Goal: Task Accomplishment & Management: Use online tool/utility

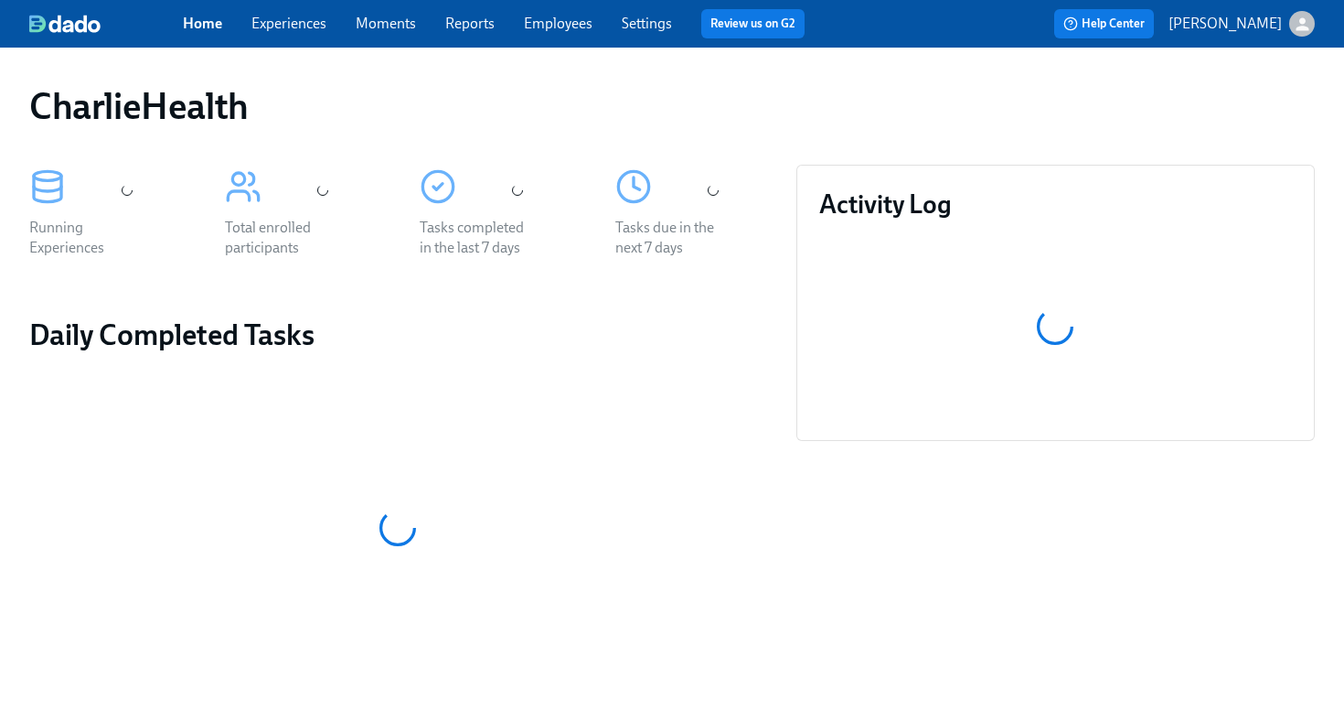
click at [550, 24] on link "Employees" at bounding box center [558, 23] width 69 height 17
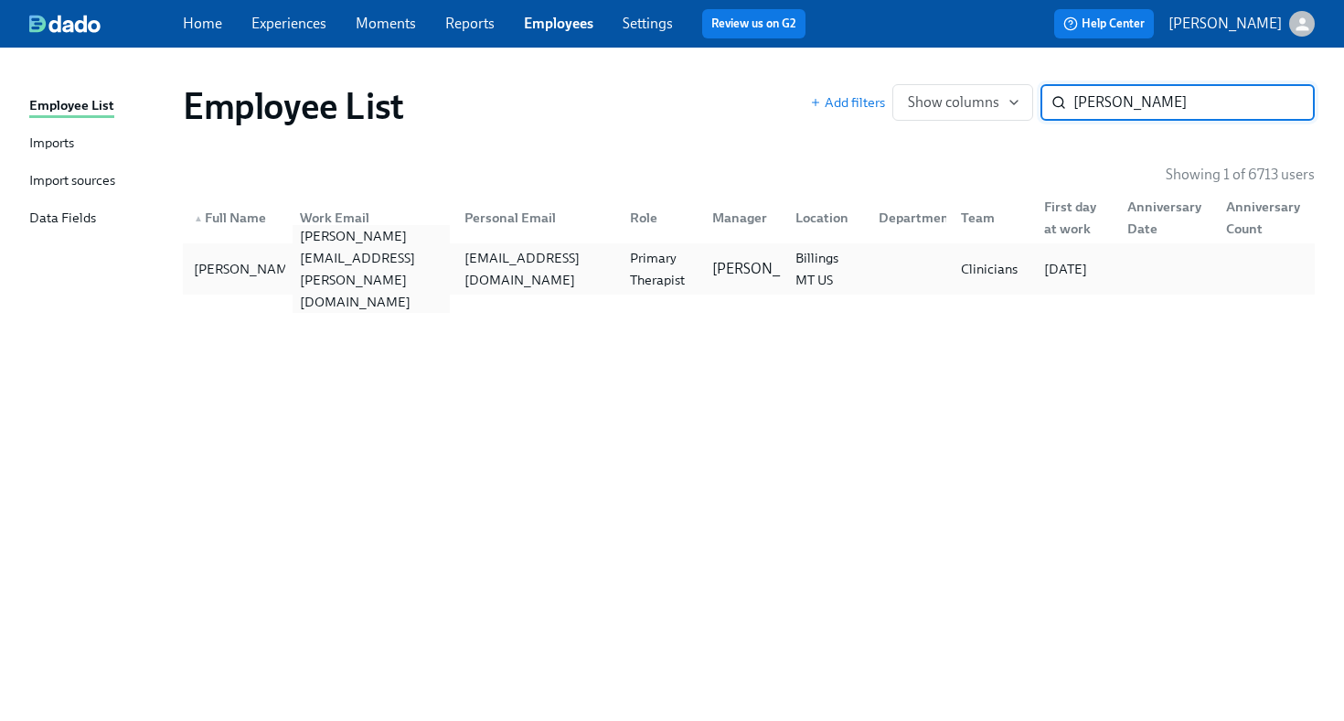
type input "amanda patton"
click at [312, 270] on div "amanda.patton@charliehealth.com" at bounding box center [372, 269] width 158 height 88
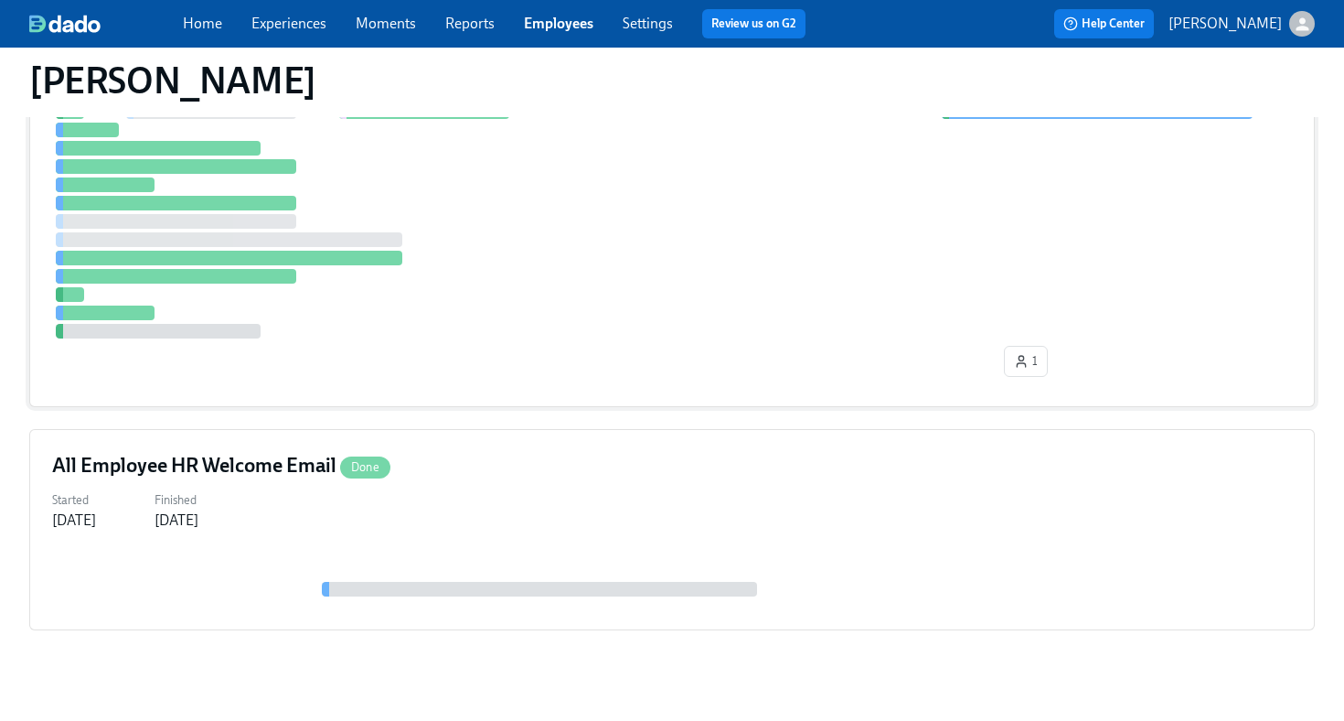
scroll to position [489, 0]
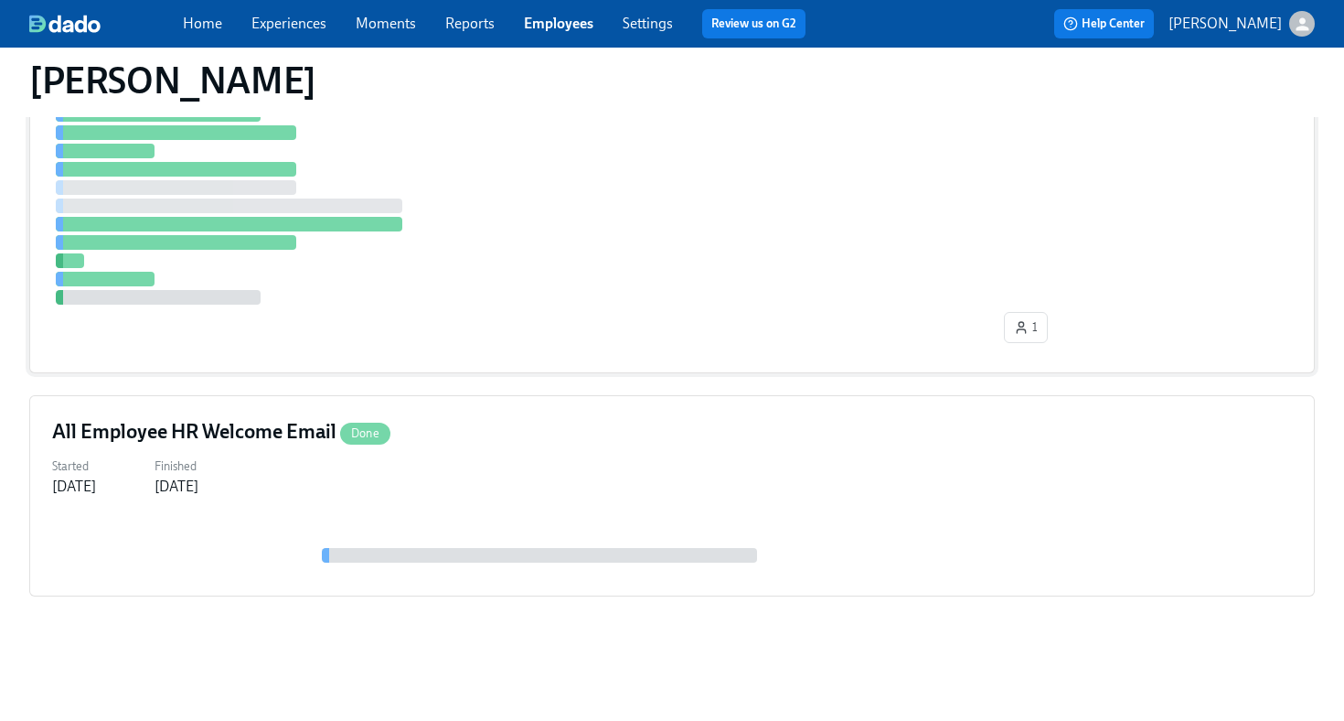
click at [662, 329] on div "1" at bounding box center [672, 201] width 1240 height 298
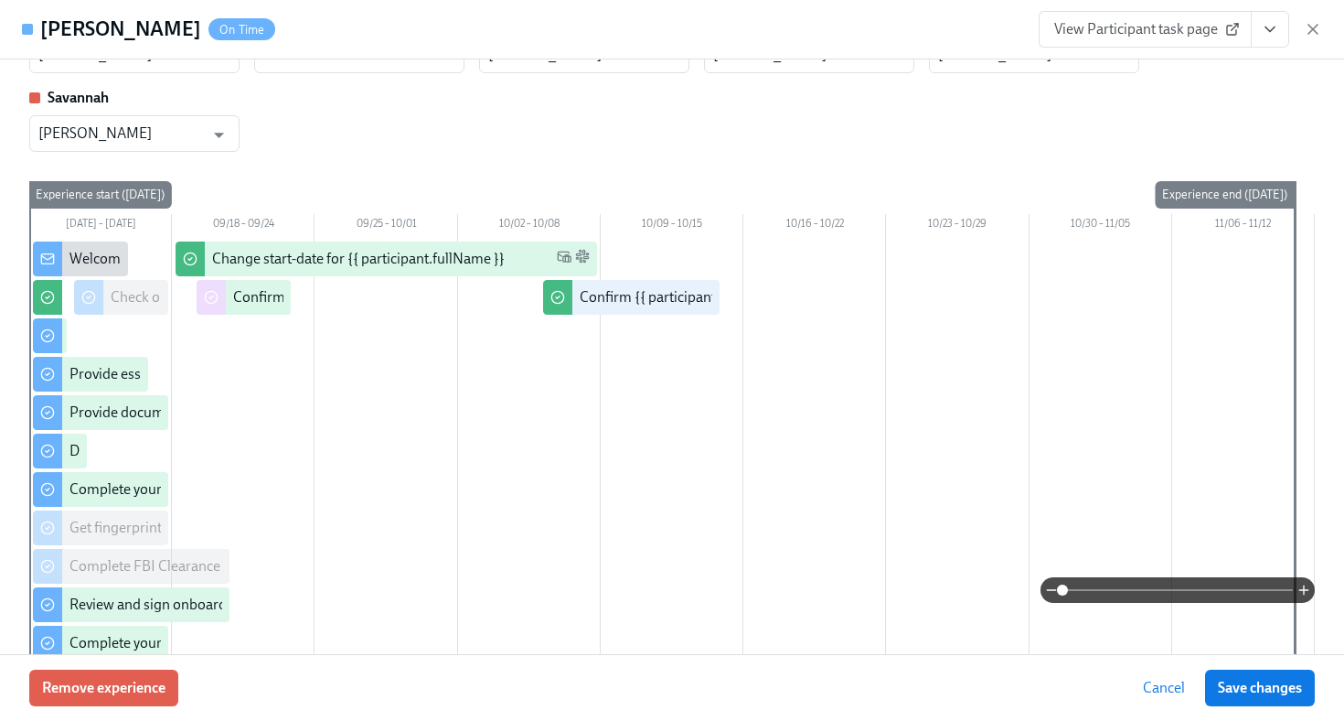
scroll to position [0, 0]
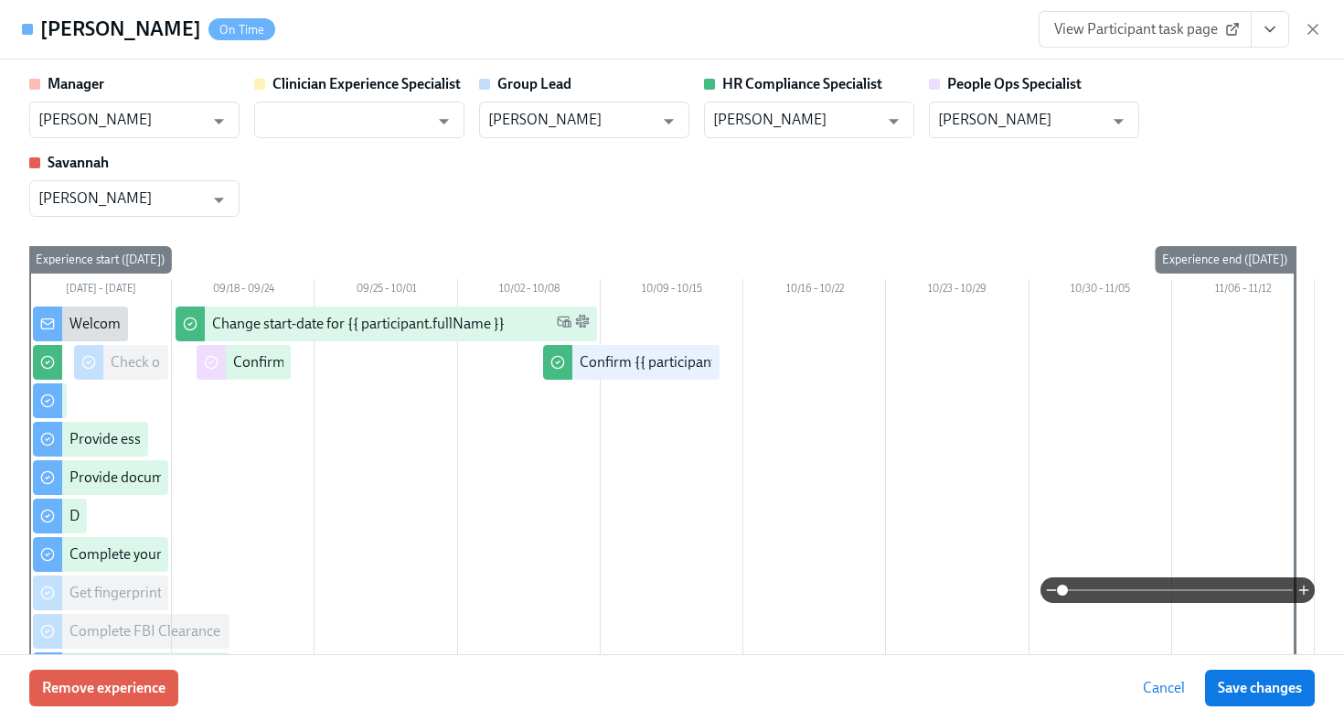
click at [1150, 27] on span "View Participant task page" at bounding box center [1145, 29] width 182 height 18
click at [1267, 31] on icon "View task page" at bounding box center [1270, 29] width 18 height 18
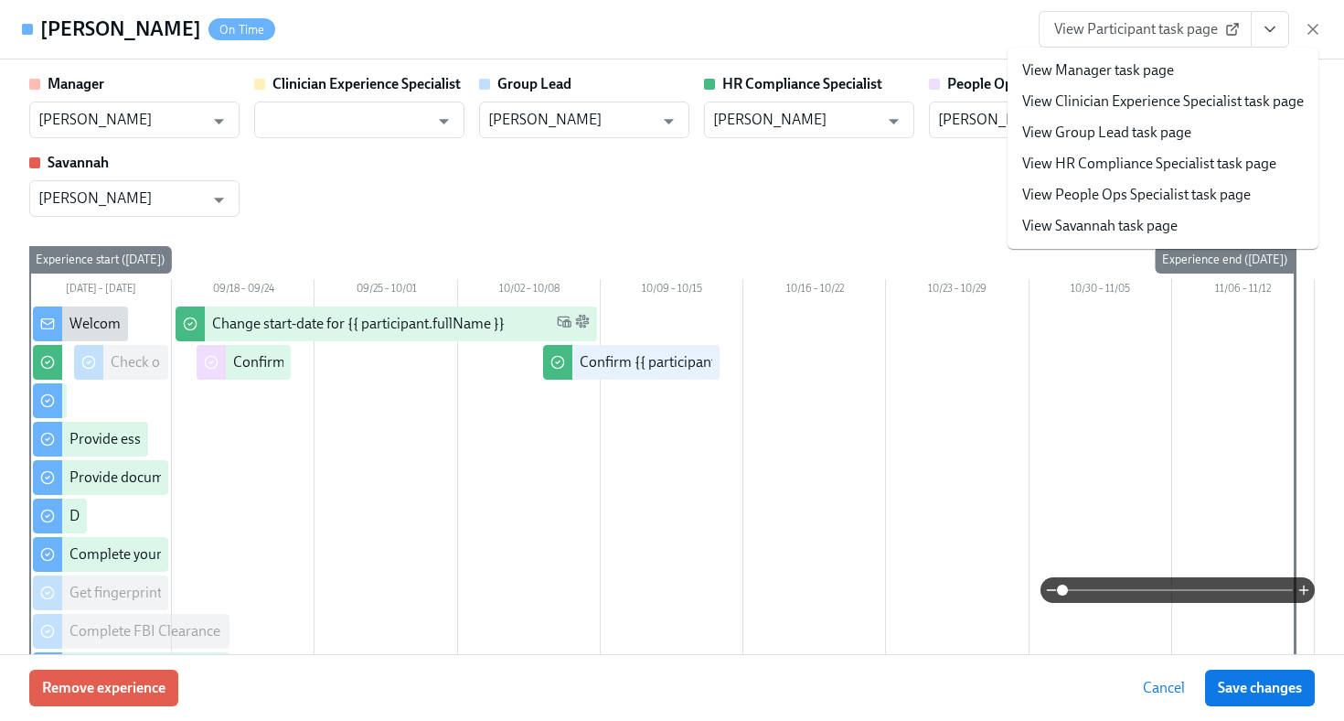
click at [1171, 164] on link "View HR Compliance Specialist task page" at bounding box center [1149, 164] width 254 height 20
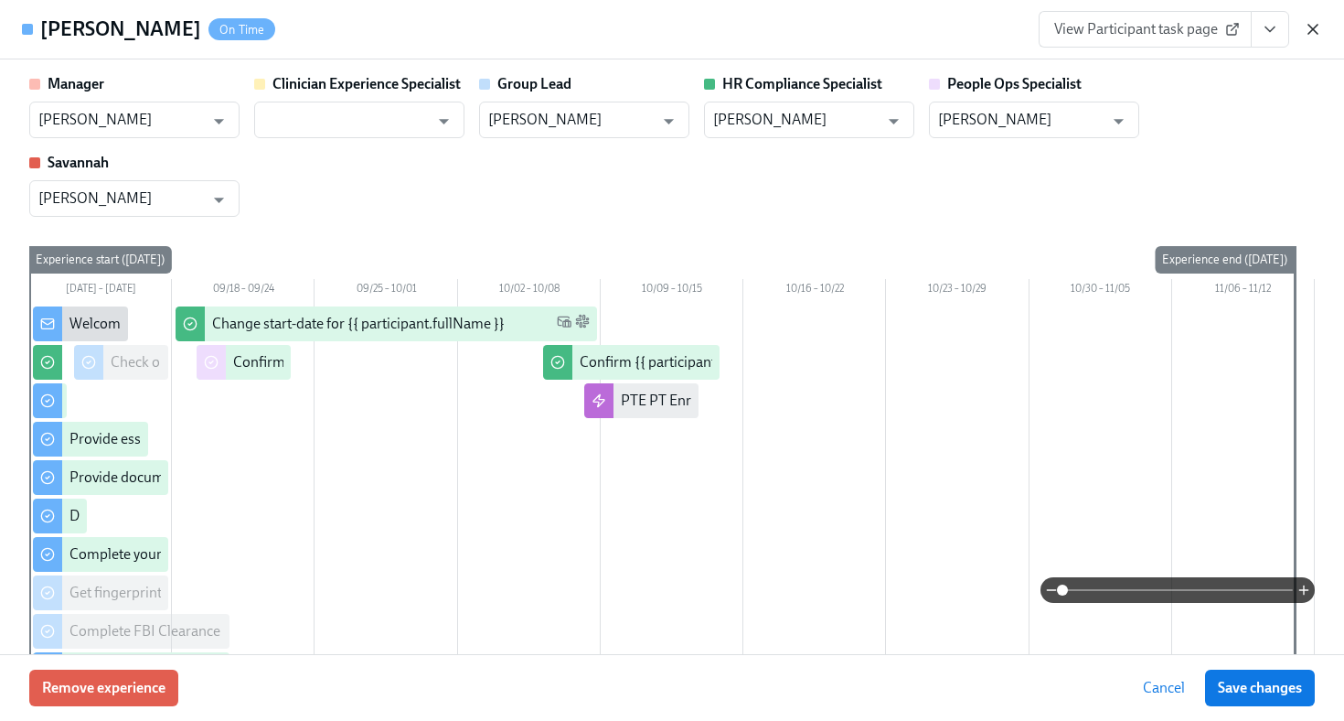
click at [1315, 28] on icon "button" at bounding box center [1313, 29] width 18 height 18
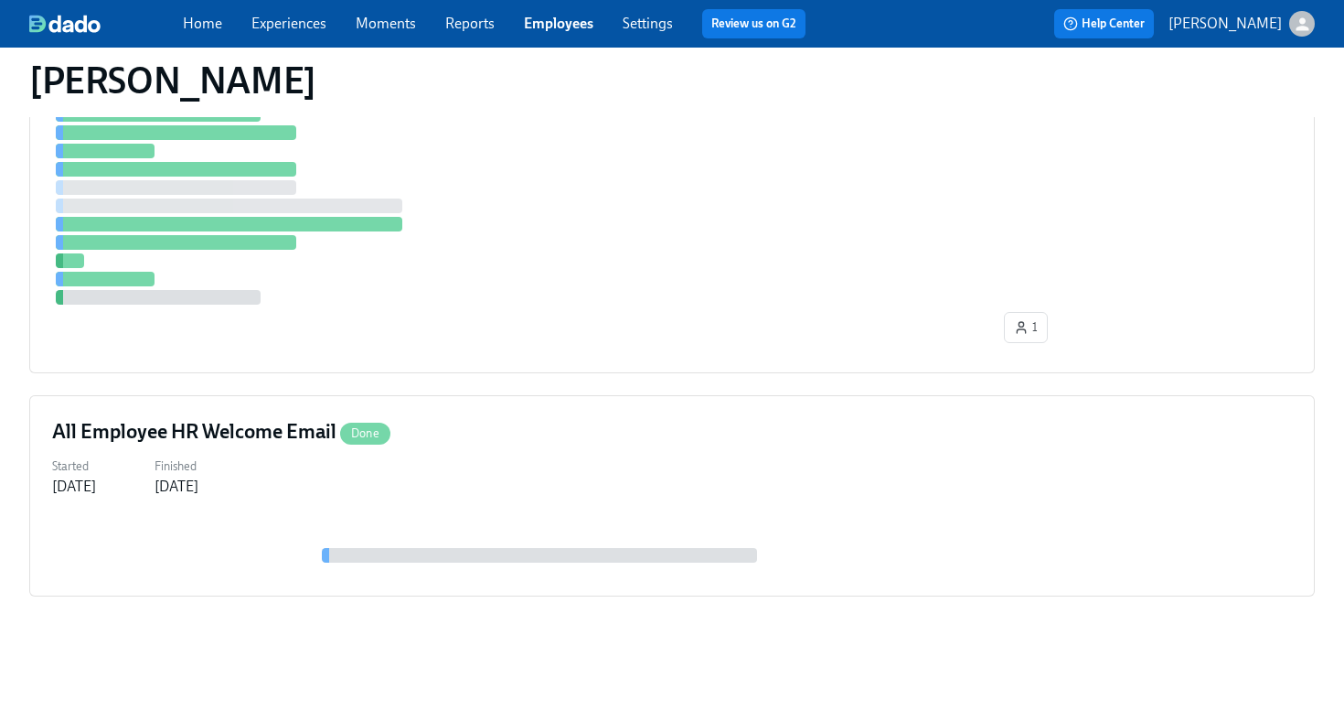
click at [583, 20] on link "Employees" at bounding box center [559, 23] width 70 height 17
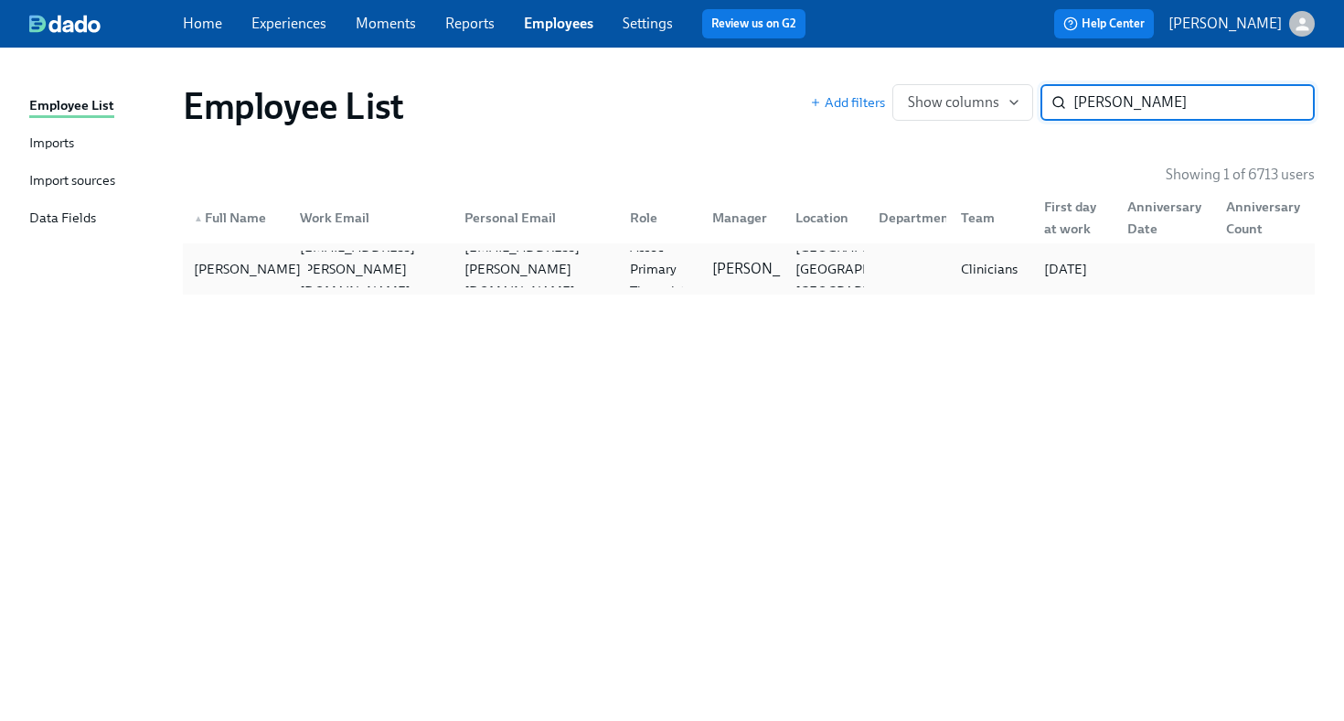
type input "sajay"
click at [278, 267] on div "Sajayah Baker" at bounding box center [248, 269] width 122 height 22
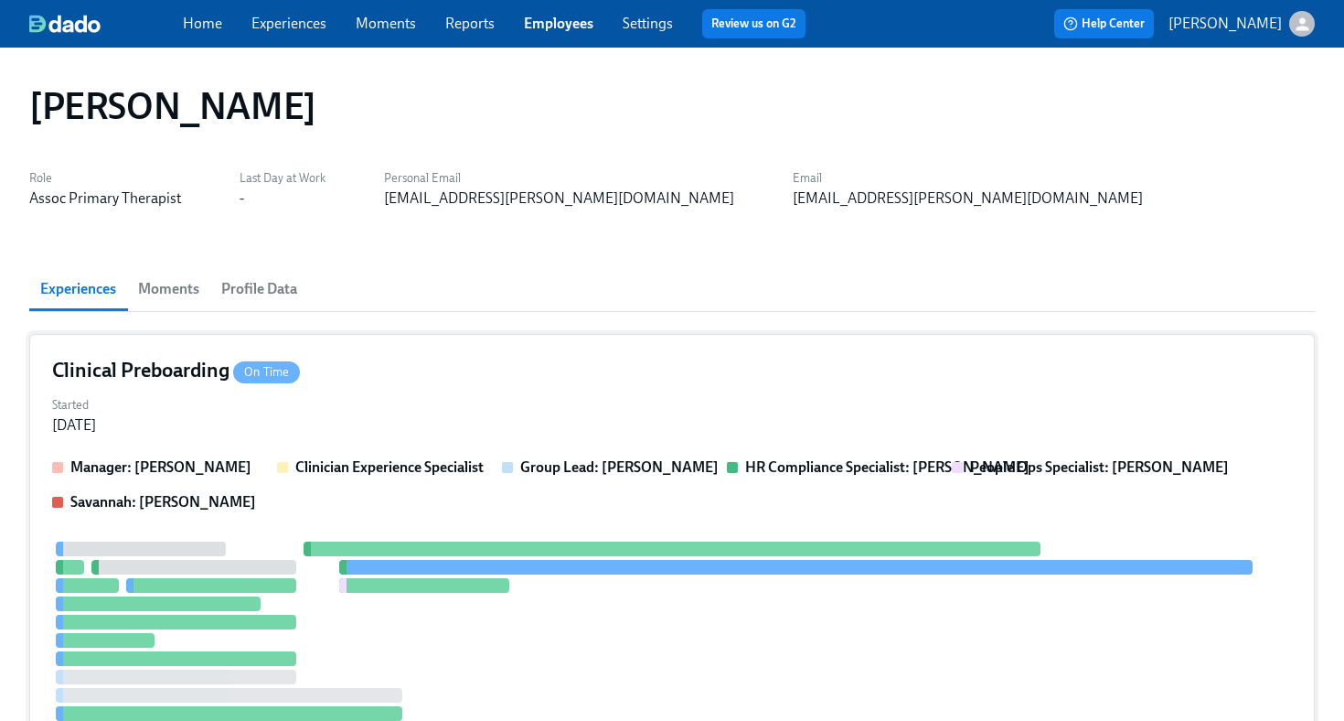
click at [904, 403] on div "Started Sep 17, 2025" at bounding box center [672, 413] width 1240 height 44
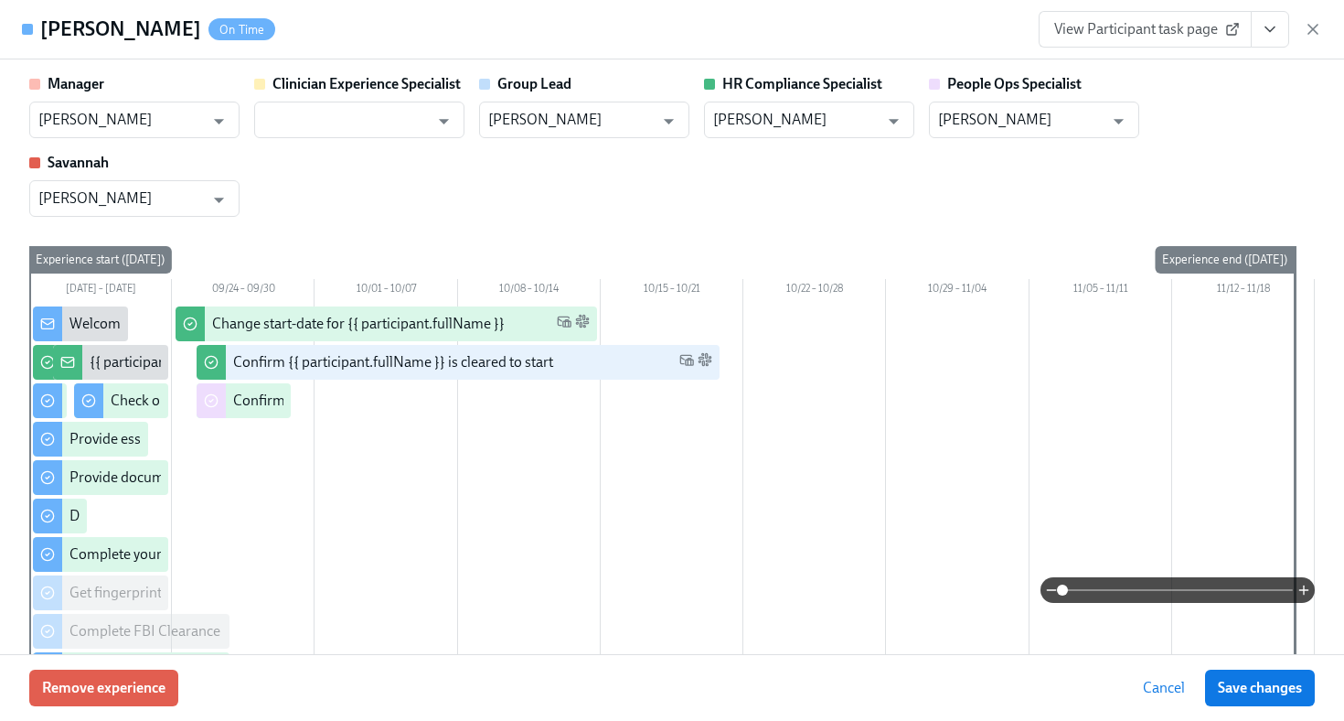
click at [1270, 31] on icon "View task page" at bounding box center [1270, 29] width 9 height 5
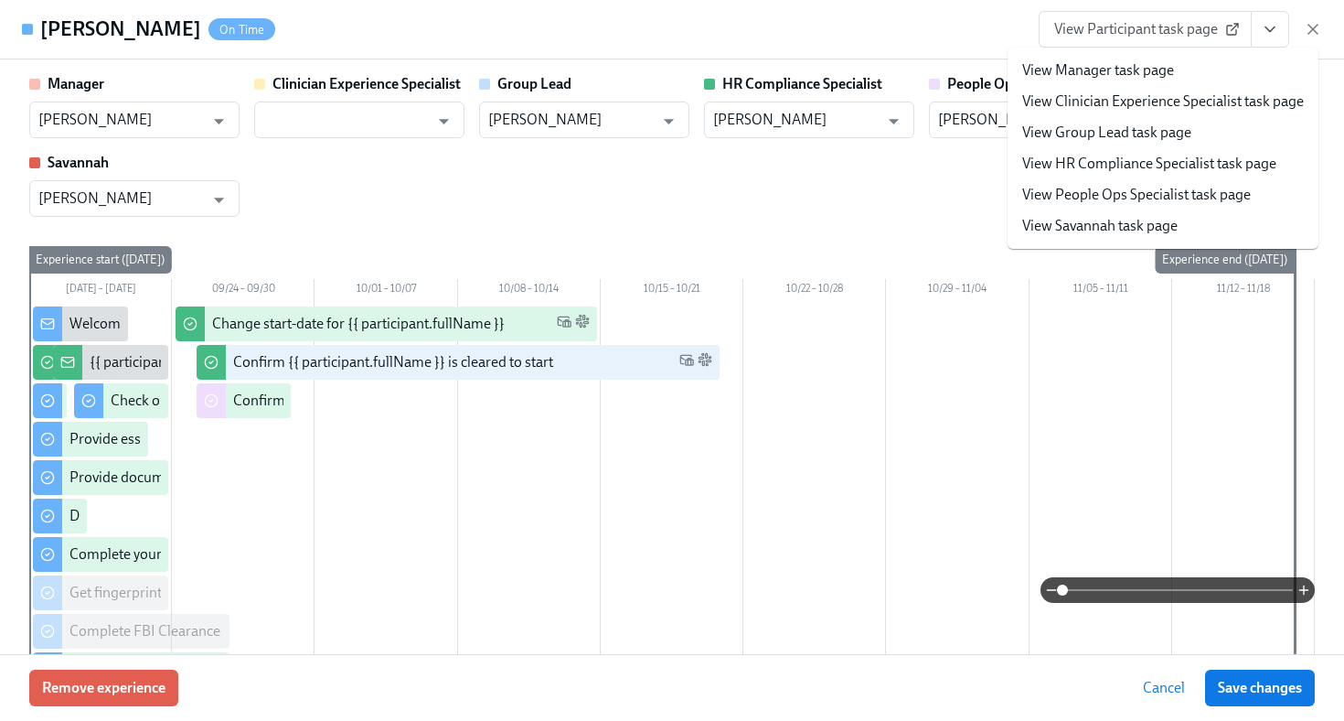
click at [1197, 165] on link "View HR Compliance Specialist task page" at bounding box center [1149, 164] width 254 height 20
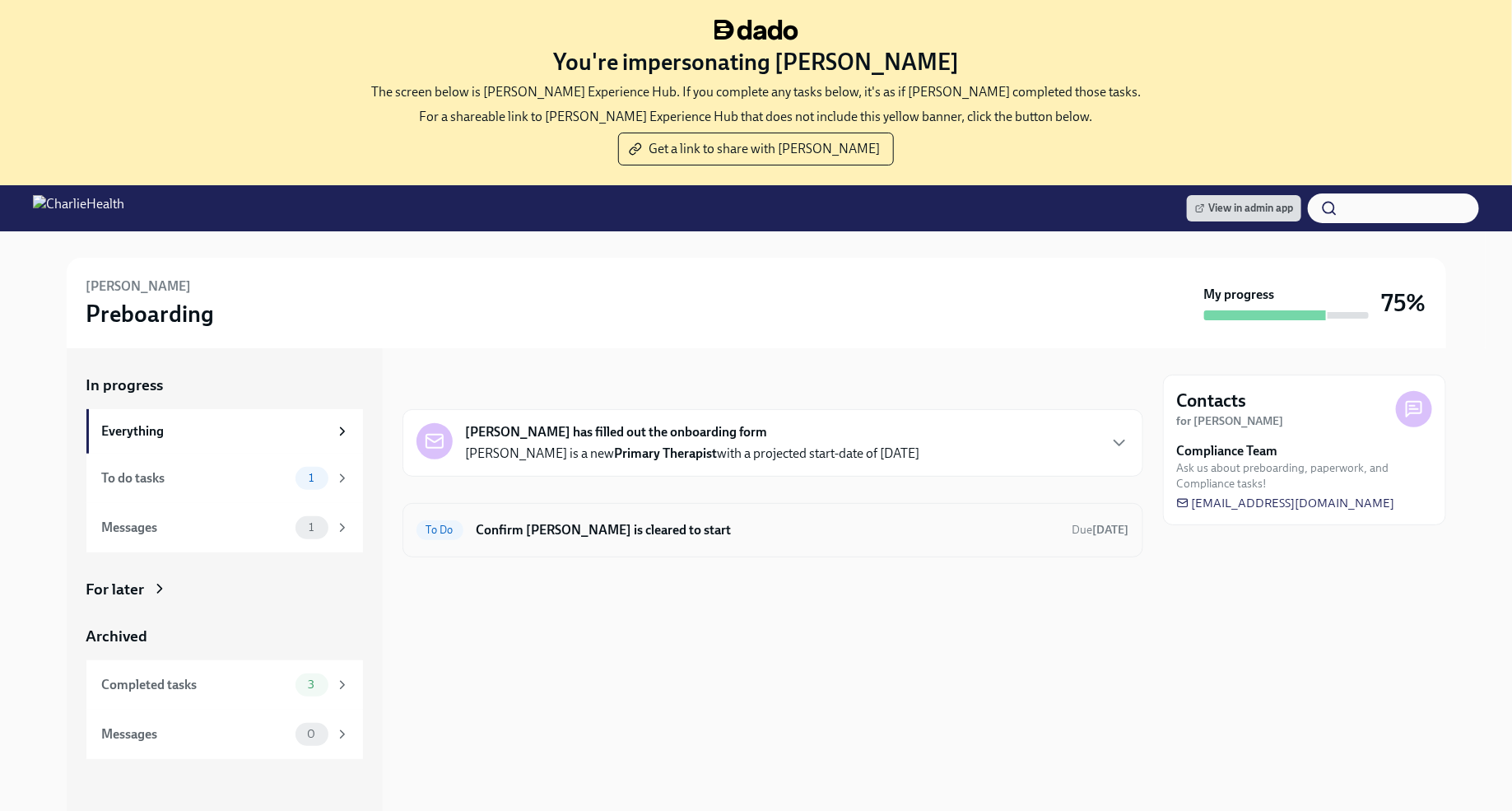
click at [888, 531] on h6 "Confirm [PERSON_NAME] is cleared to start" at bounding box center [767, 530] width 582 height 18
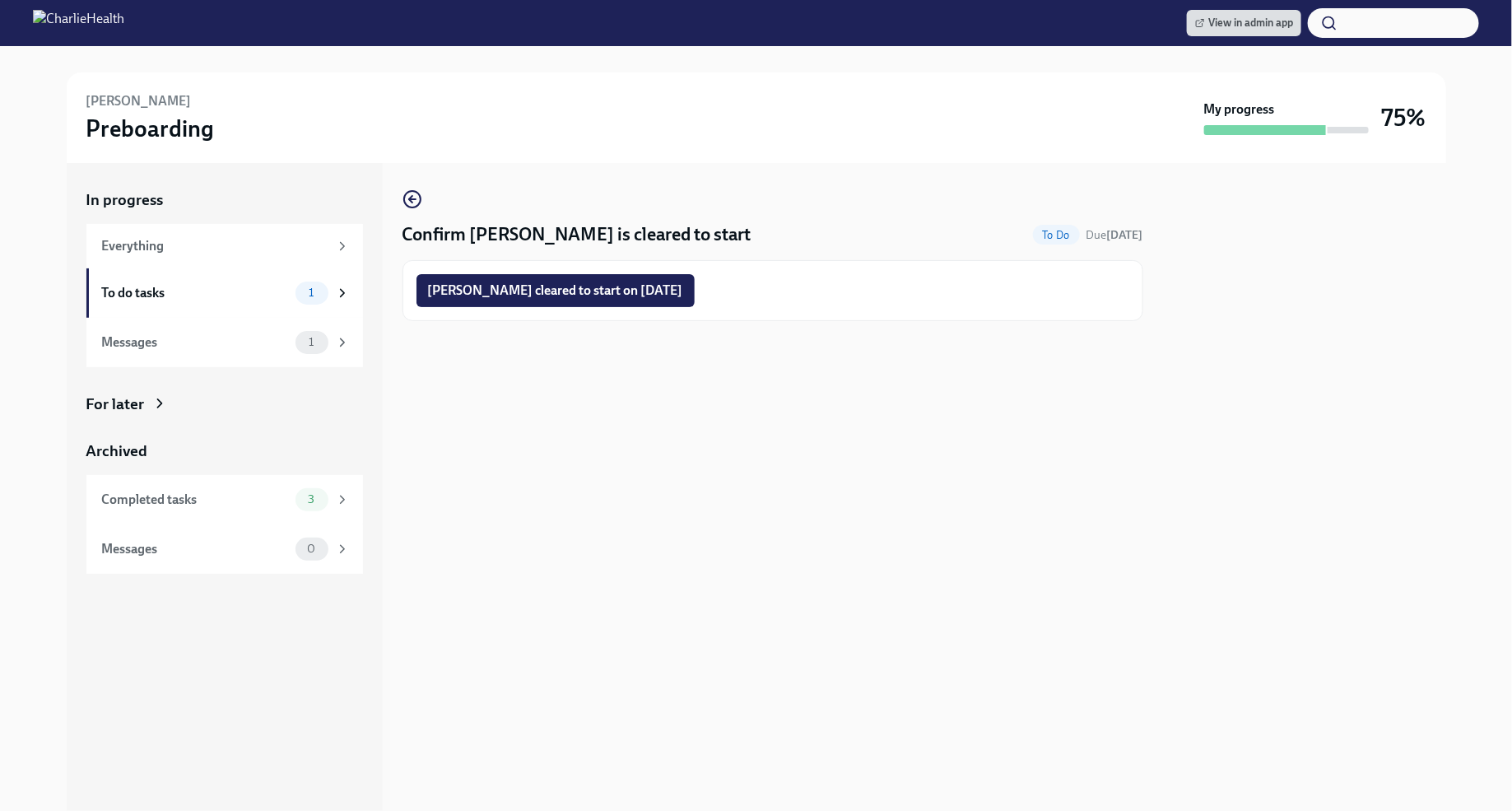
click at [658, 295] on span "[PERSON_NAME] cleared to start on [DATE]" at bounding box center [555, 291] width 255 height 16
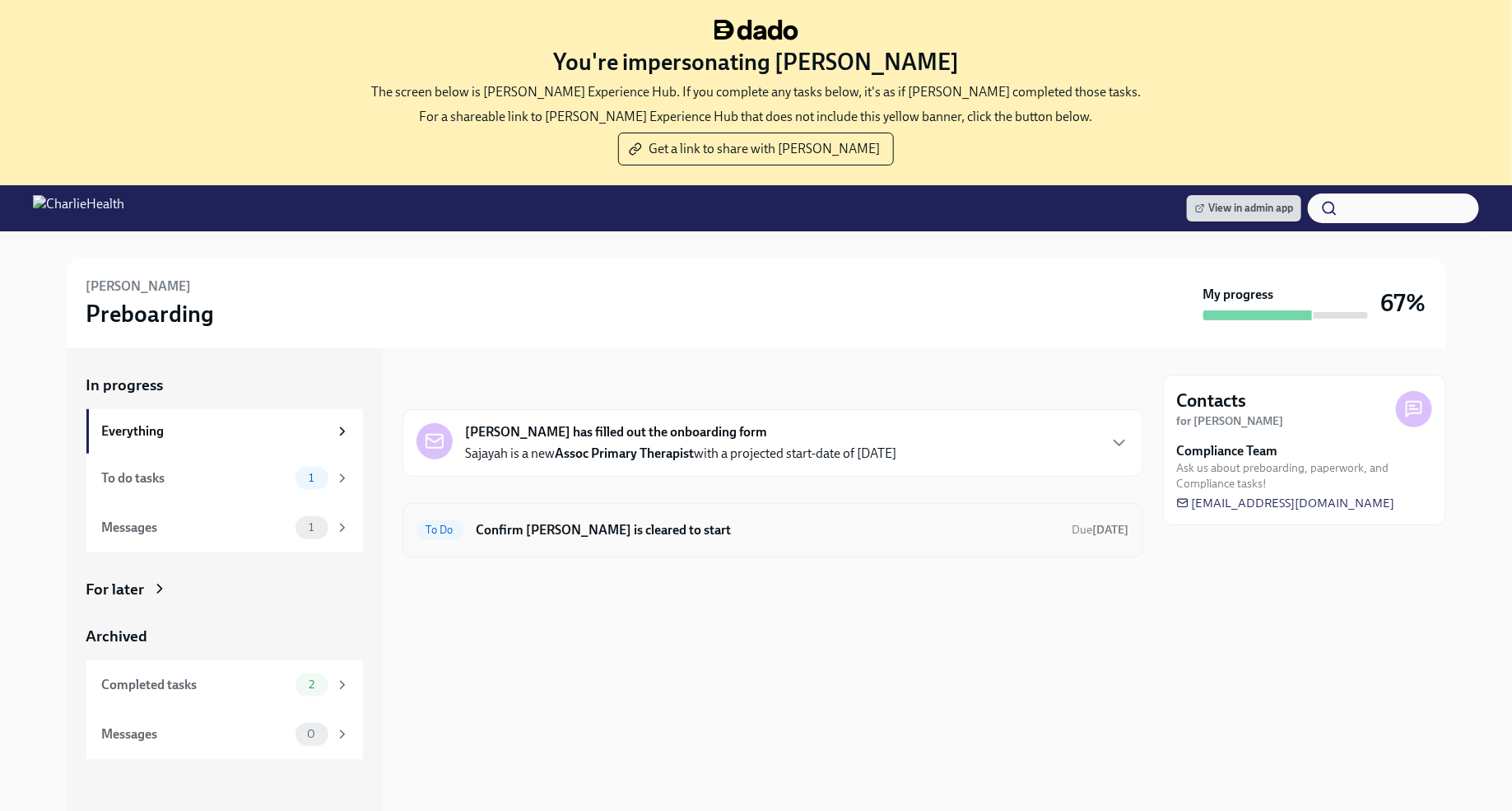
click at [1035, 524] on h6 "Confirm [PERSON_NAME] is cleared to start" at bounding box center [767, 530] width 582 height 18
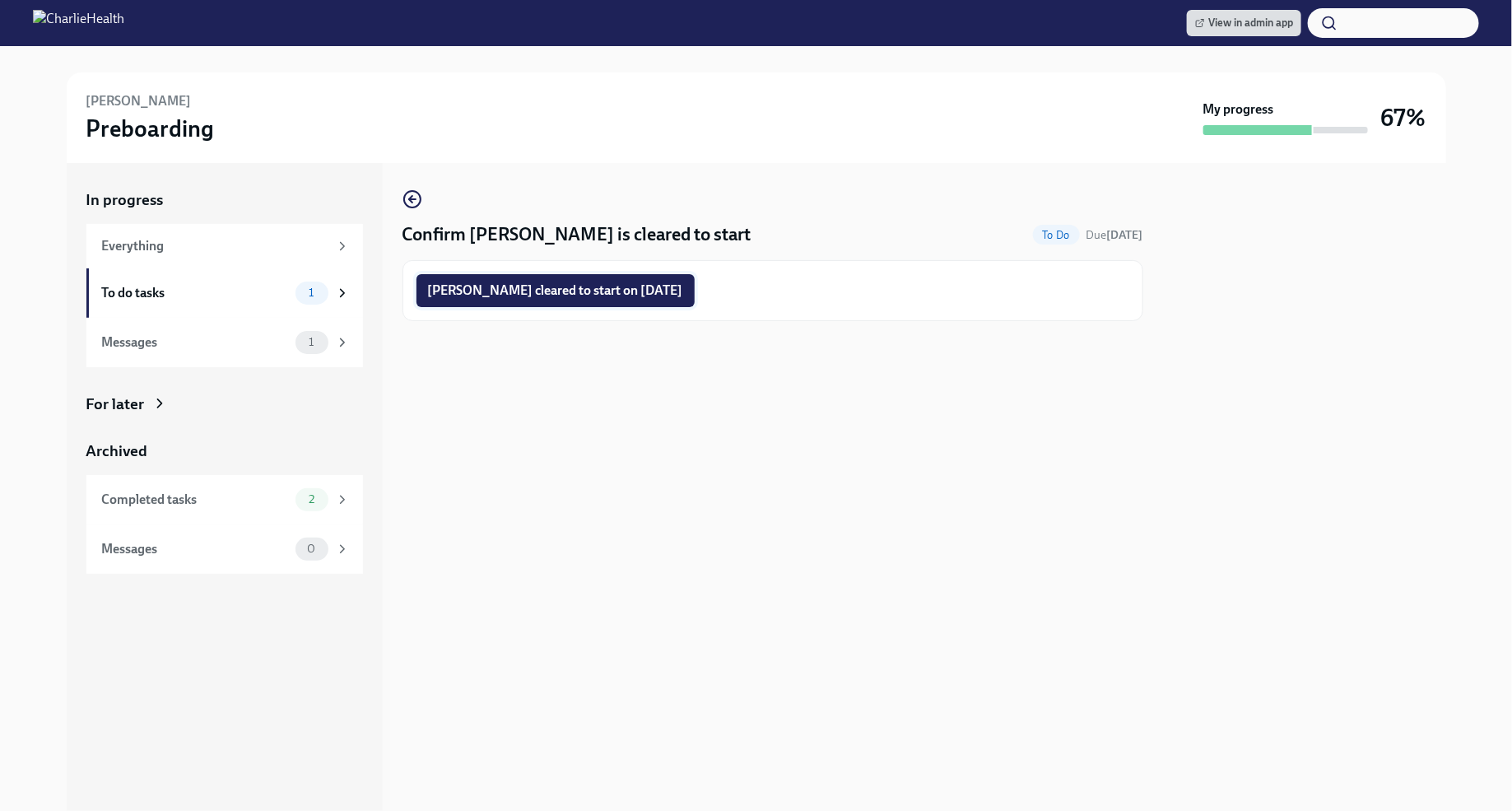
click at [629, 295] on span "Sajayah Baker cleared to start on 10/13/2025" at bounding box center [555, 291] width 255 height 16
